Goal: Task Accomplishment & Management: Complete application form

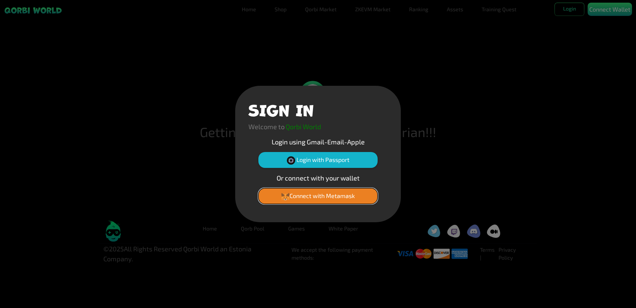
click at [336, 194] on button "Connect with Metamask" at bounding box center [317, 196] width 119 height 16
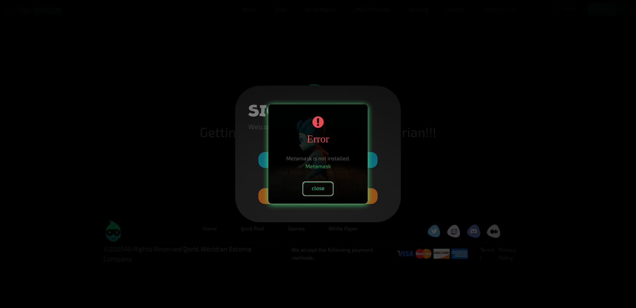
click at [325, 188] on button "close" at bounding box center [318, 188] width 30 height 13
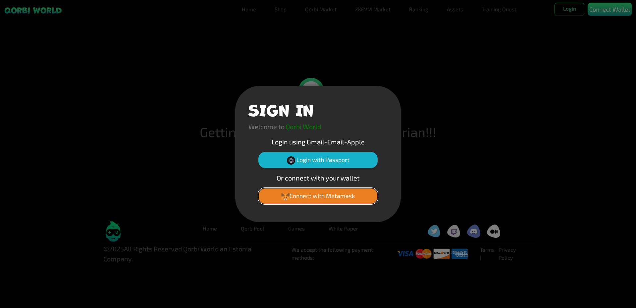
click at [327, 194] on button "Connect with Metamask" at bounding box center [317, 196] width 119 height 16
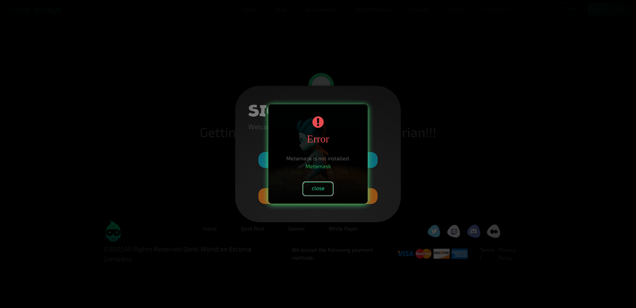
click at [323, 191] on button "close" at bounding box center [318, 188] width 30 height 13
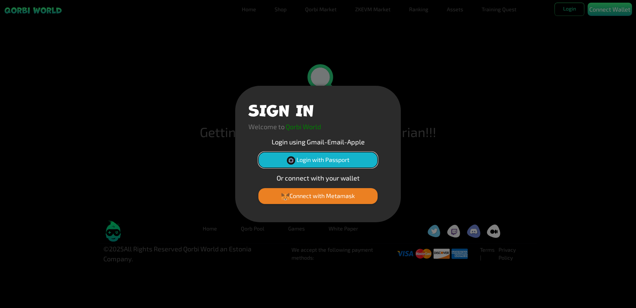
click at [321, 162] on button "Login with Passport" at bounding box center [317, 160] width 119 height 16
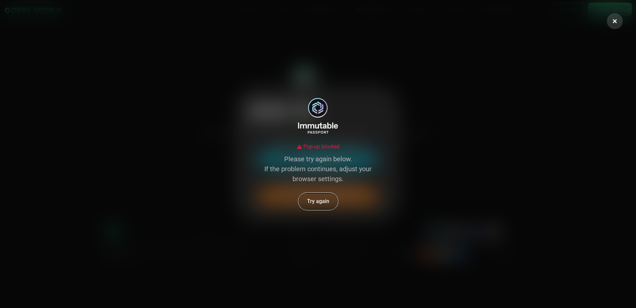
click at [328, 201] on button "Try again" at bounding box center [318, 201] width 39 height 17
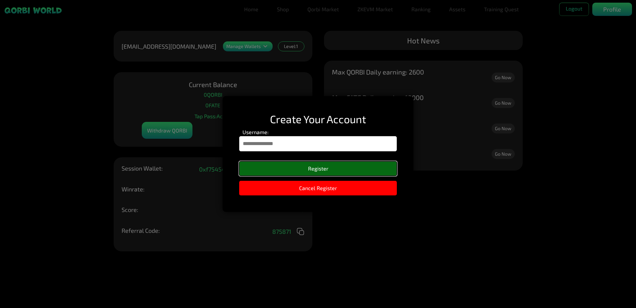
click at [340, 165] on button "Register" at bounding box center [318, 168] width 158 height 15
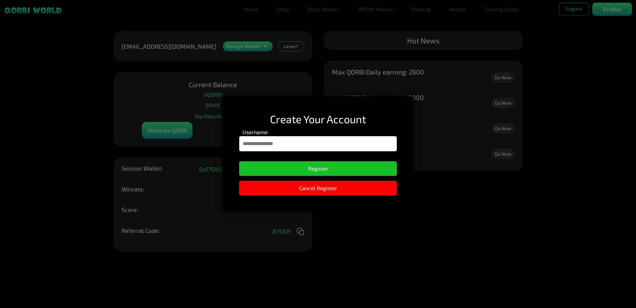
click at [340, 143] on input "Username:" at bounding box center [318, 143] width 158 height 15
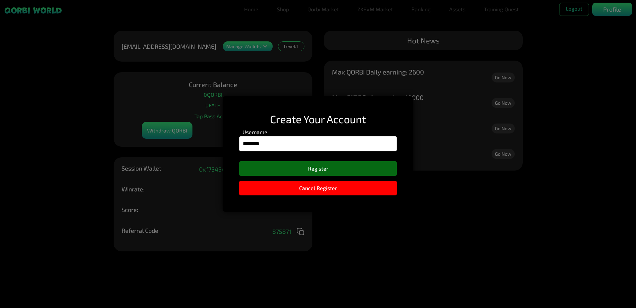
type input "********"
click at [348, 171] on button "Register" at bounding box center [318, 168] width 158 height 15
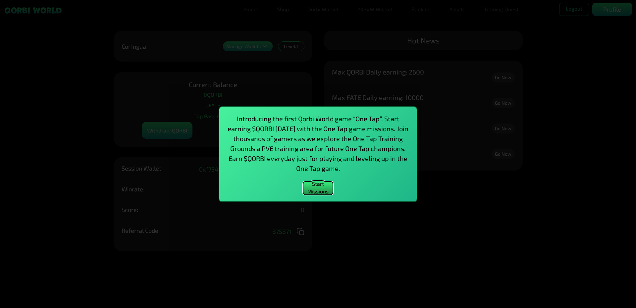
click at [324, 185] on button "Start Missions" at bounding box center [318, 188] width 30 height 13
